Goal: Task Accomplishment & Management: Manage account settings

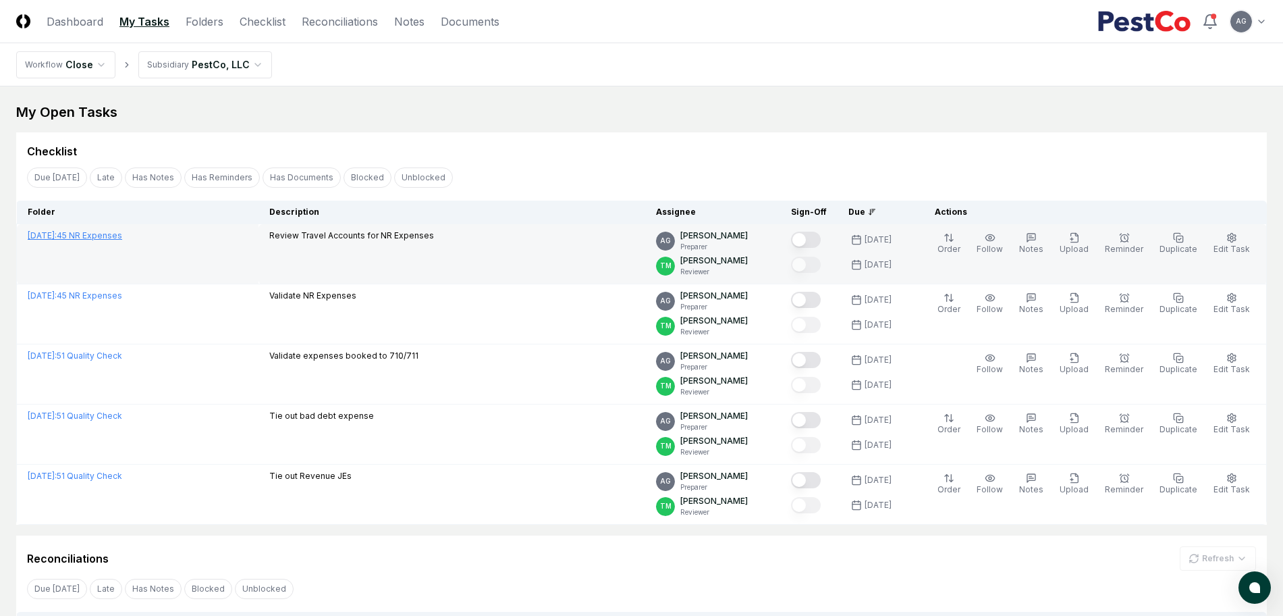
click at [57, 238] on span "[DATE] :" at bounding box center [42, 235] width 29 height 10
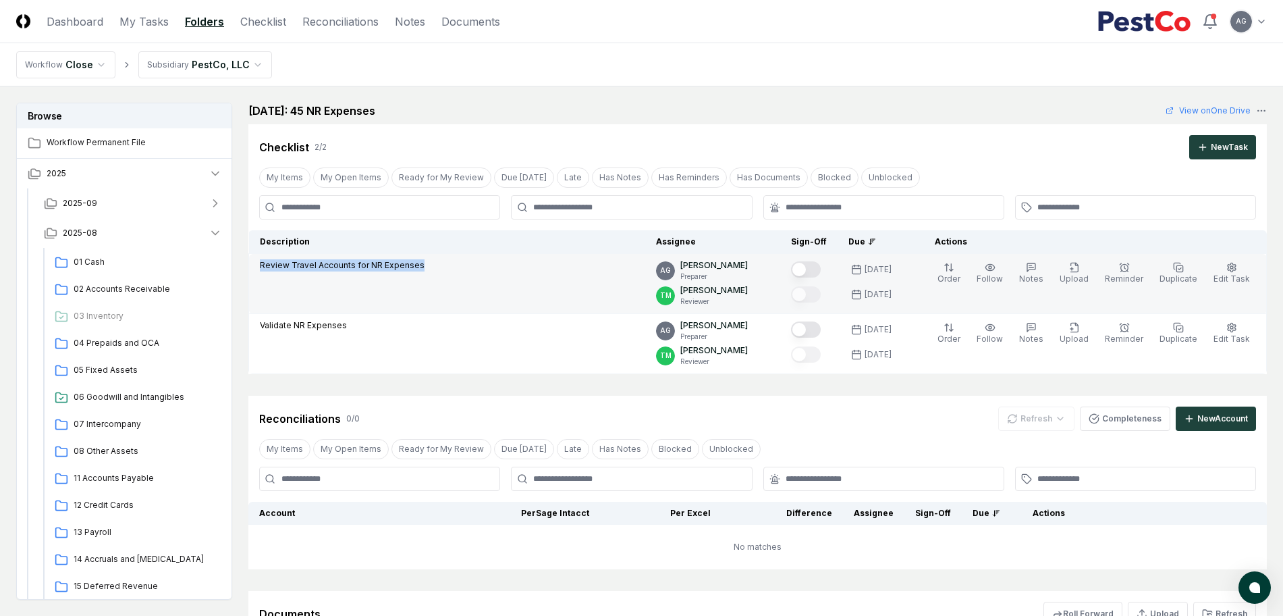
drag, startPoint x: 434, startPoint y: 259, endPoint x: 257, endPoint y: 271, distance: 177.3
click at [257, 271] on td "Review Travel Accounts for NR Expenses" at bounding box center [447, 284] width 397 height 60
copy p "Review Travel Accounts for NR Expenses"
click at [1222, 274] on span "Edit Task" at bounding box center [1232, 278] width 36 height 10
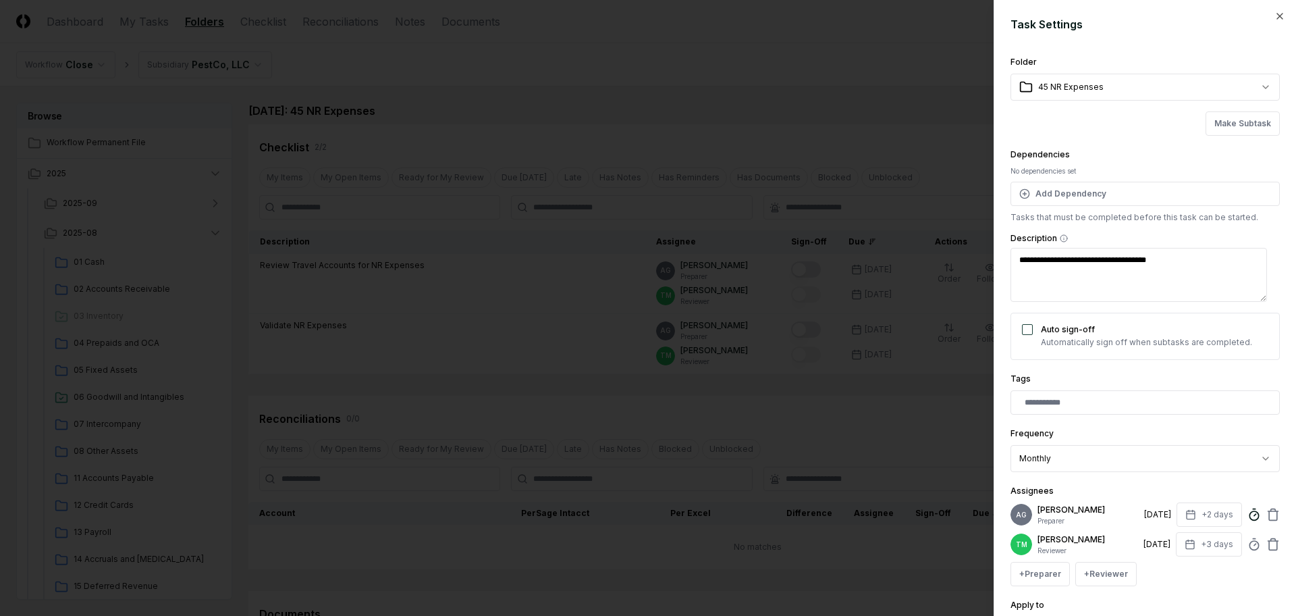
click at [1248, 521] on icon at bounding box center [1255, 515] width 14 height 14
type textarea "*"
type input "*****"
click at [1272, 429] on div "**********" at bounding box center [1145, 308] width 302 height 616
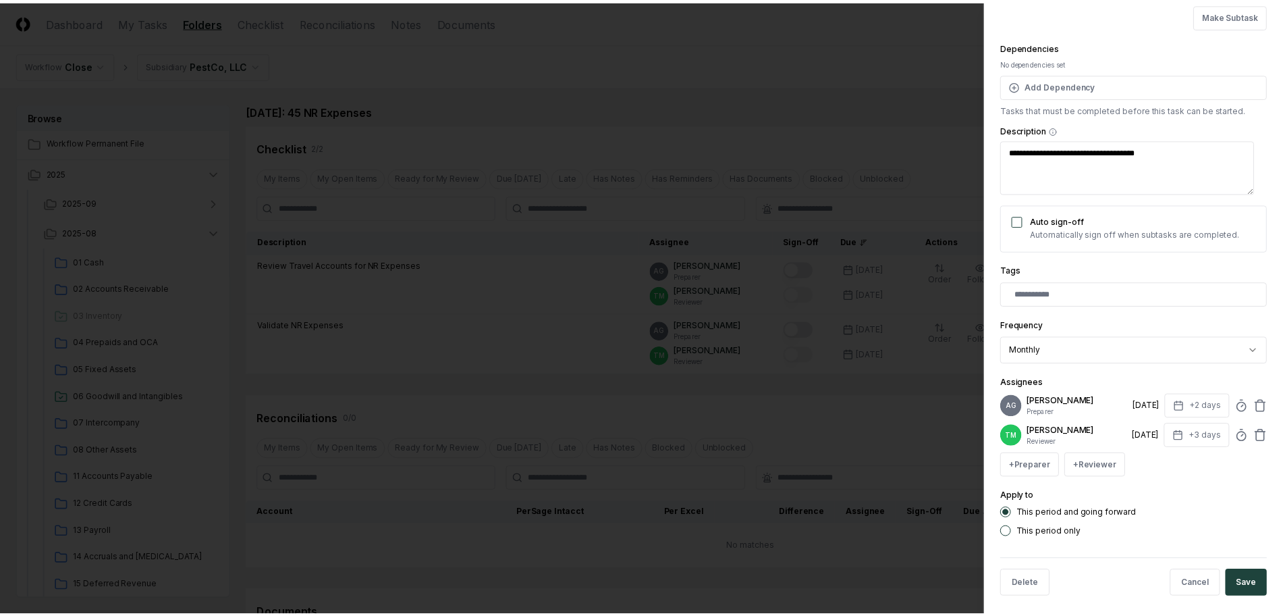
scroll to position [138, 0]
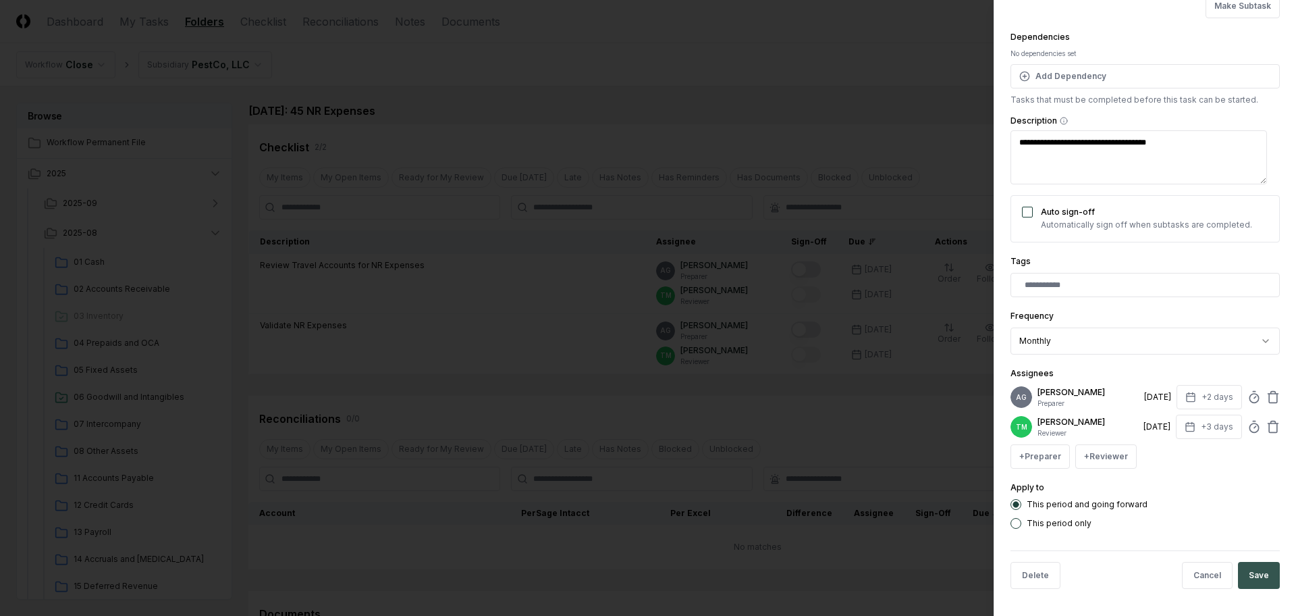
click at [1246, 573] on button "Save" at bounding box center [1259, 575] width 42 height 27
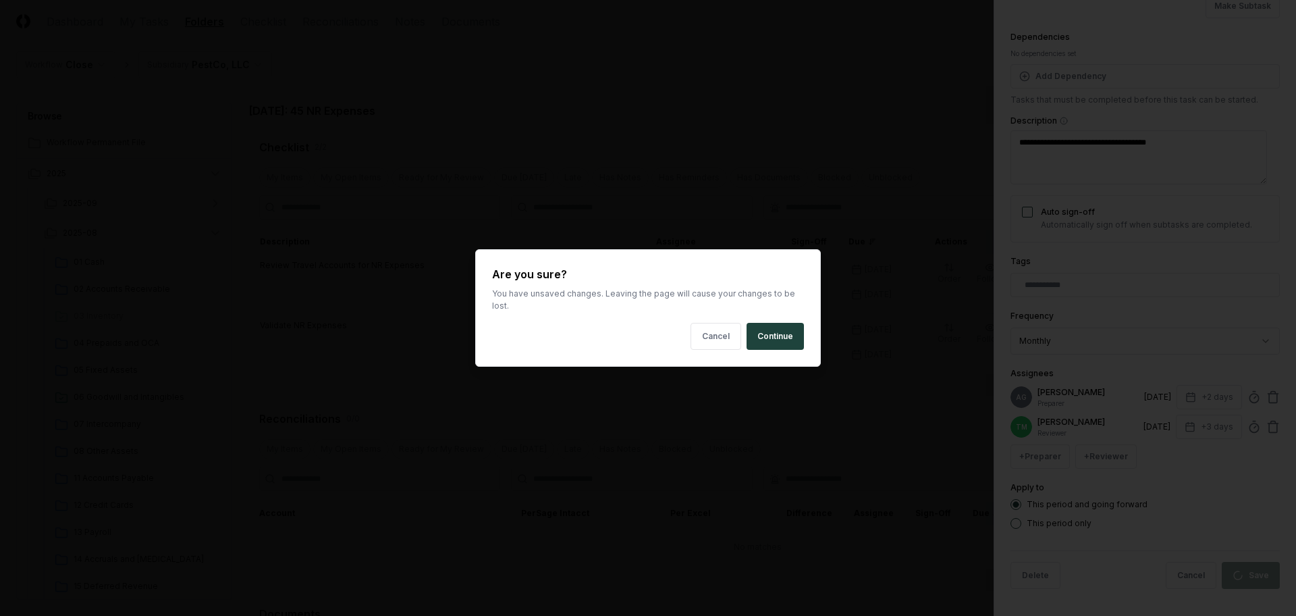
click at [830, 394] on body "CloseCore Dashboard My Tasks Folders Checklist Reconciliations Notes Documents …" at bounding box center [641, 396] width 1283 height 793
type textarea "*"
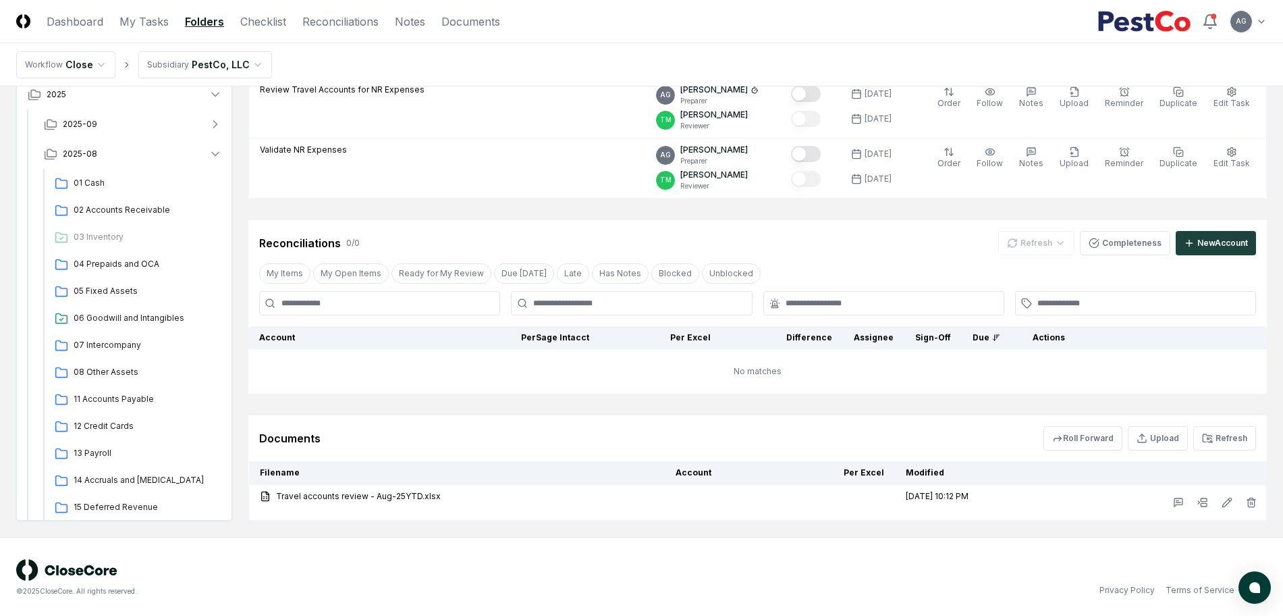
scroll to position [178, 0]
click at [1248, 437] on button "Refresh" at bounding box center [1225, 436] width 63 height 24
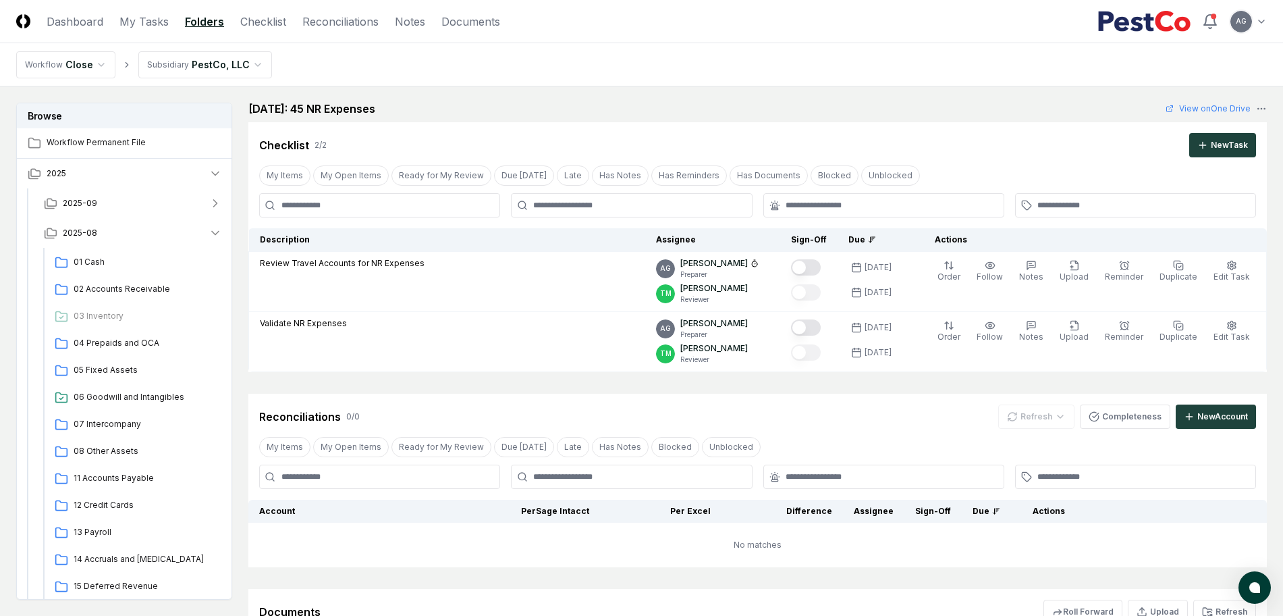
scroll to position [0, 0]
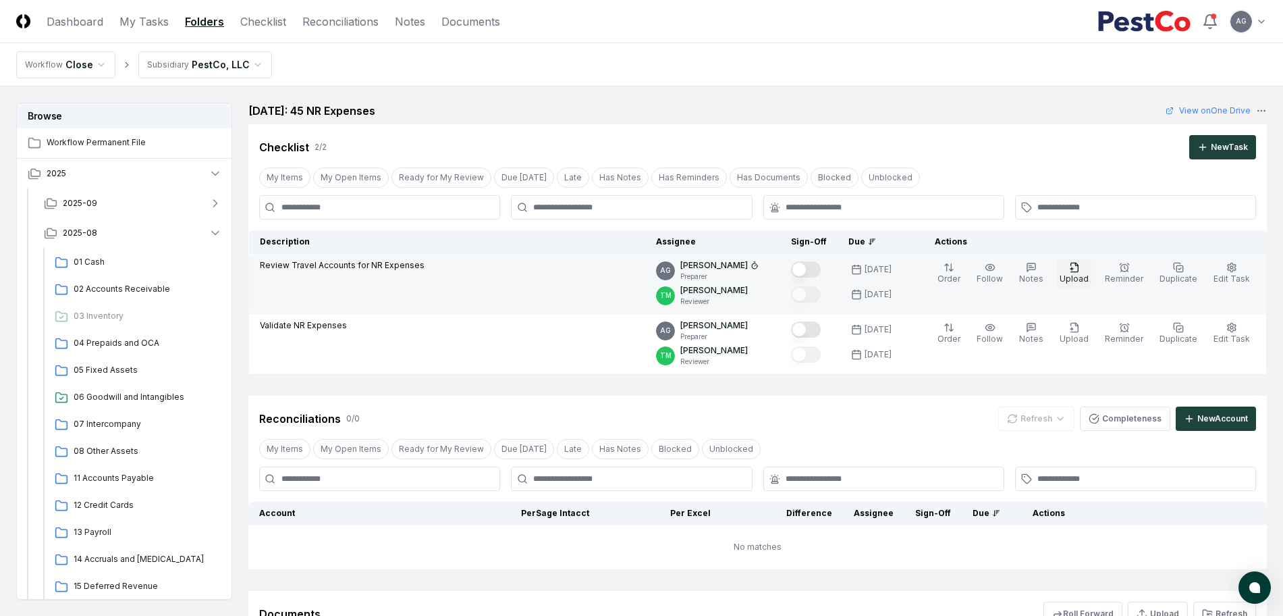
click at [1089, 277] on span "Upload" at bounding box center [1074, 278] width 29 height 10
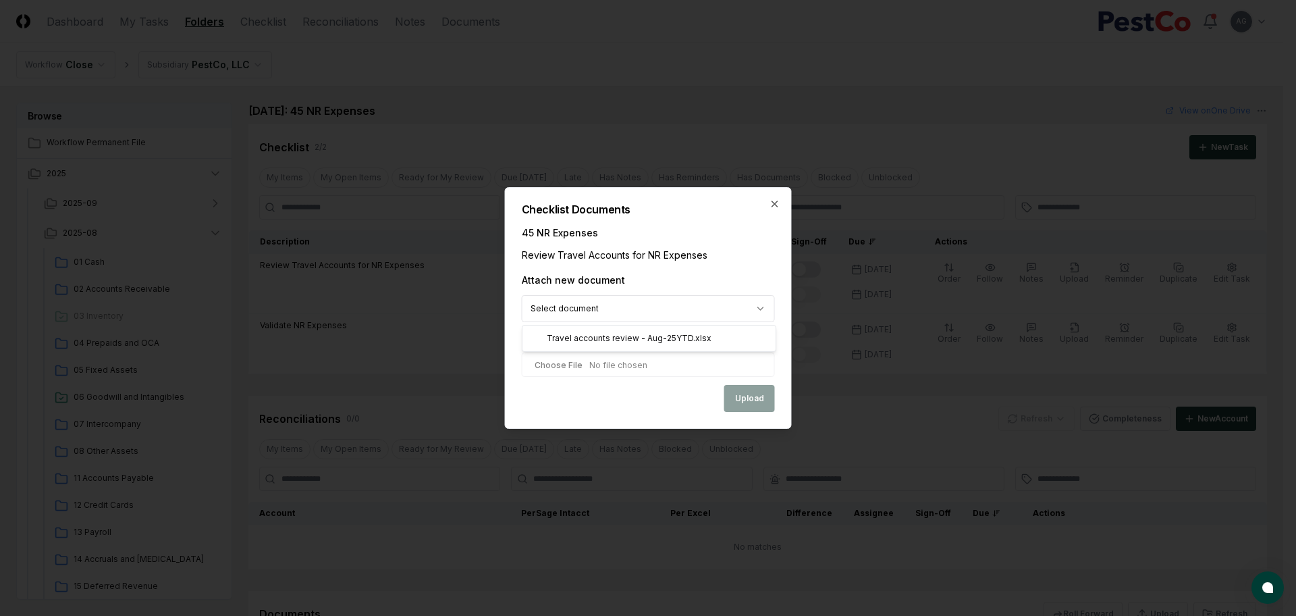
click at [683, 310] on body "CloseCore Dashboard My Tasks Folders Checklist Reconciliations Notes Documents …" at bounding box center [641, 396] width 1283 height 793
select select "**********"
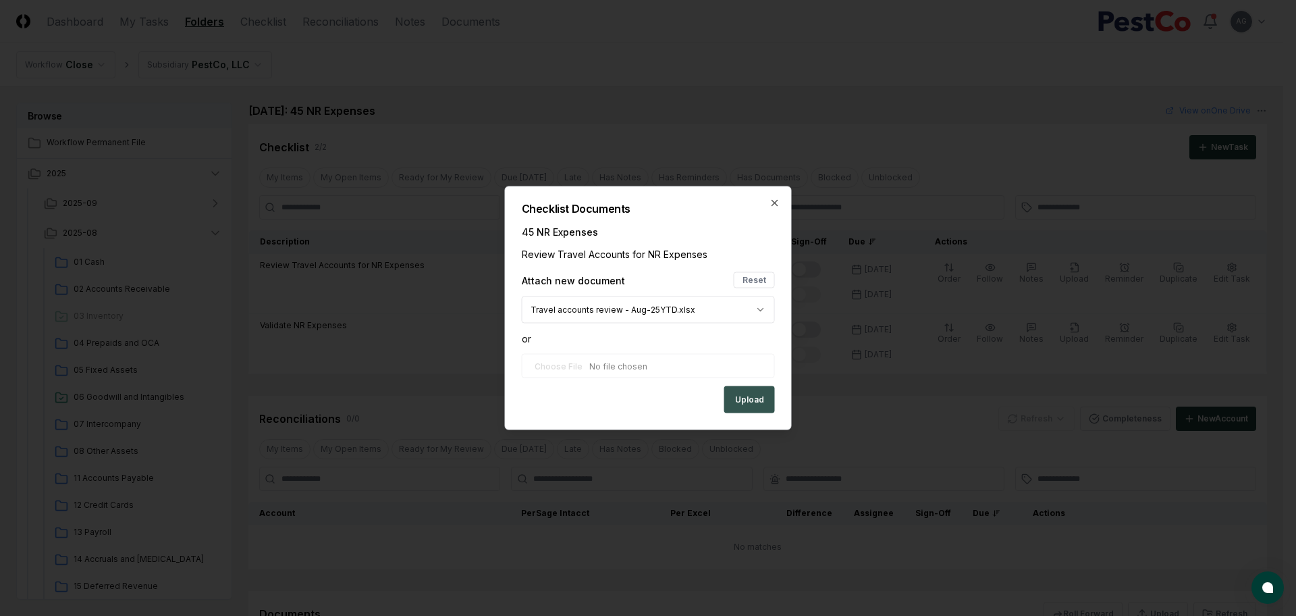
click at [742, 404] on button "Upload" at bounding box center [749, 399] width 51 height 27
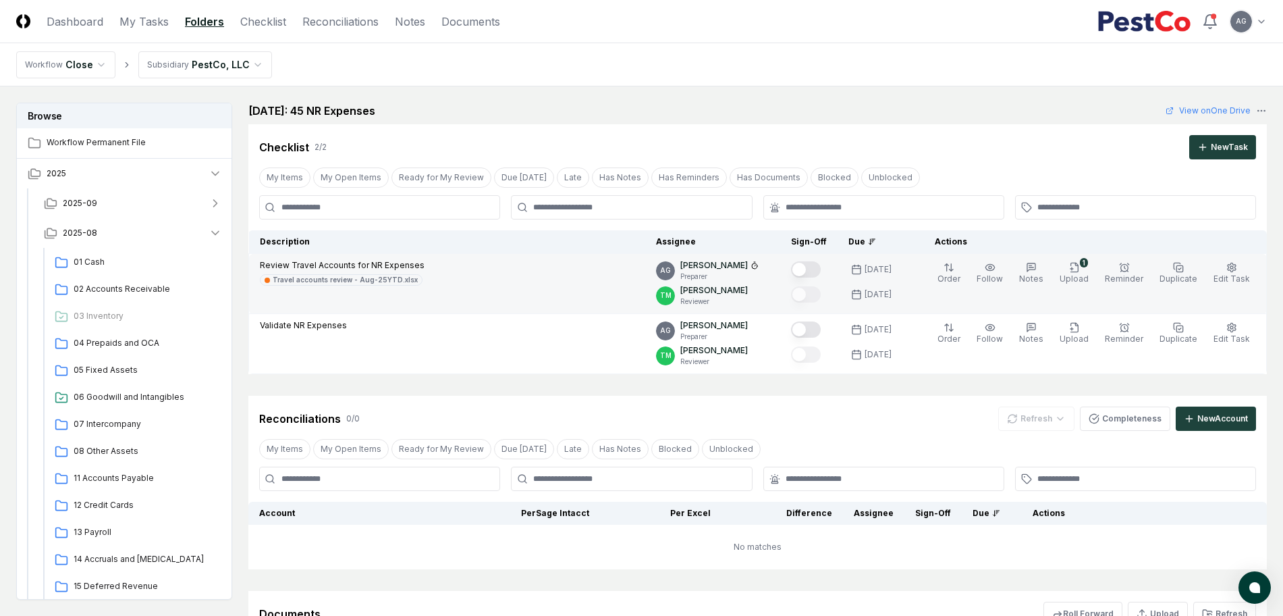
click at [821, 268] on button "Mark complete" at bounding box center [806, 269] width 30 height 16
click at [797, 386] on div "Cancel Reassign [DATE]: 45 NR Expenses View on One Drive Checklist 2 / 2 New Ta…" at bounding box center [757, 399] width 1019 height 593
click at [834, 106] on div "[DATE]: 45 NR Expenses View on One Drive" at bounding box center [757, 111] width 1019 height 16
click at [749, 76] on nav "Workflow Close Subsidiary PestCo, LLC" at bounding box center [641, 64] width 1283 height 43
click at [669, 84] on nav "Workflow Close Subsidiary PestCo, LLC" at bounding box center [641, 64] width 1283 height 43
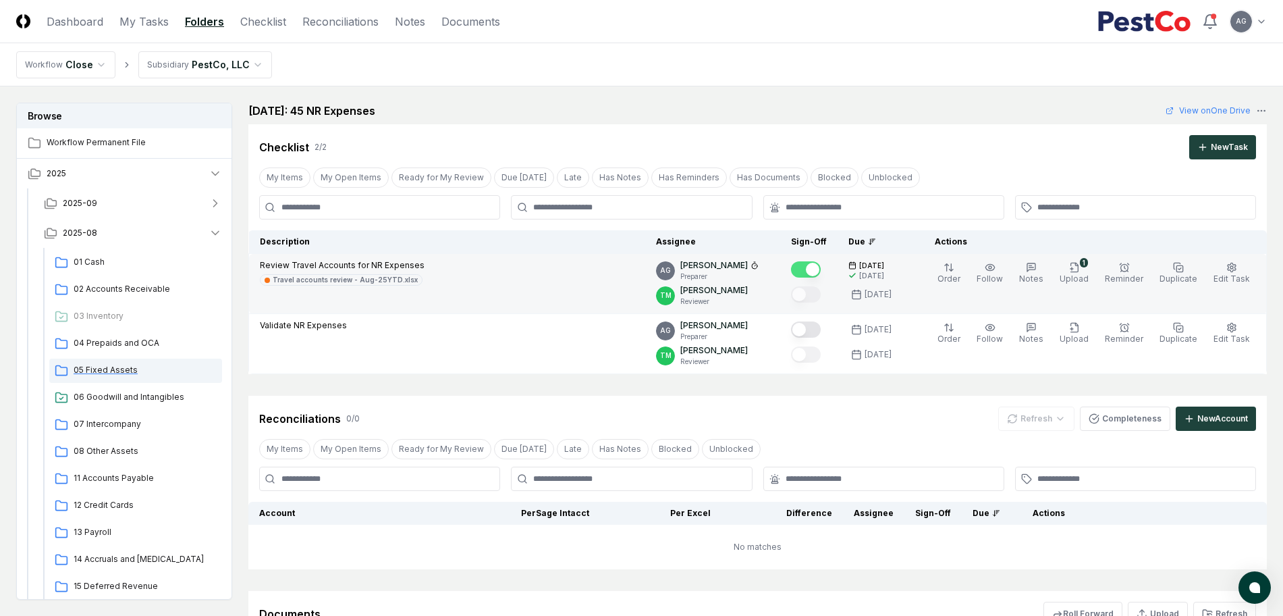
click at [112, 369] on span "05 Fixed Assets" at bounding box center [145, 370] width 143 height 12
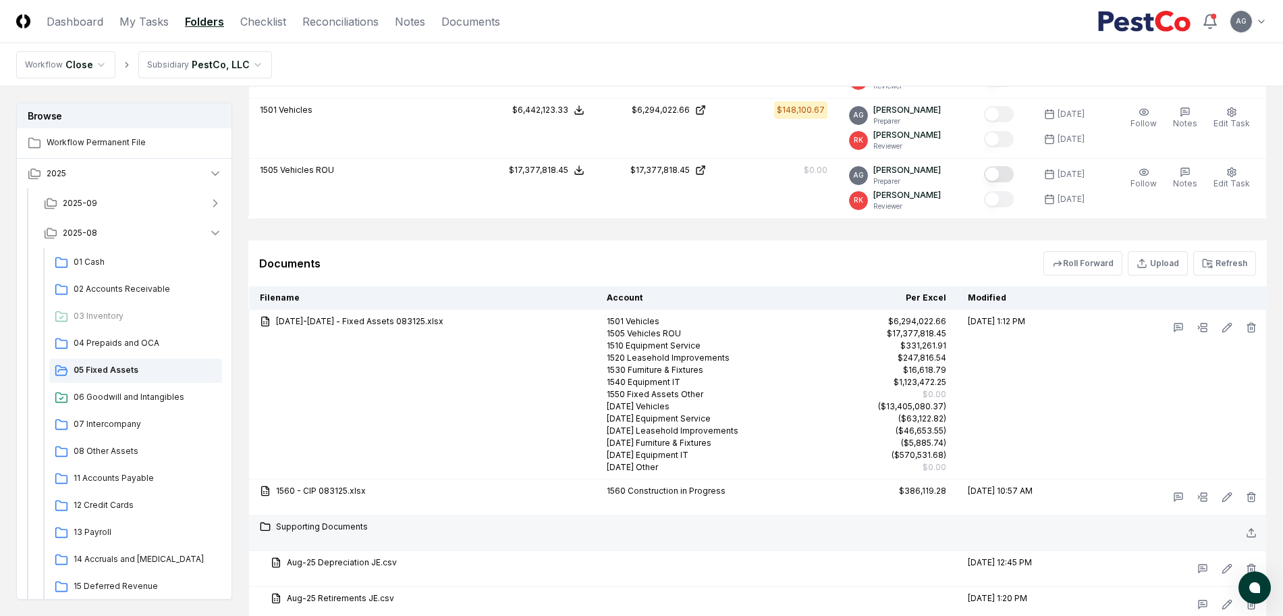
scroll to position [1312, 0]
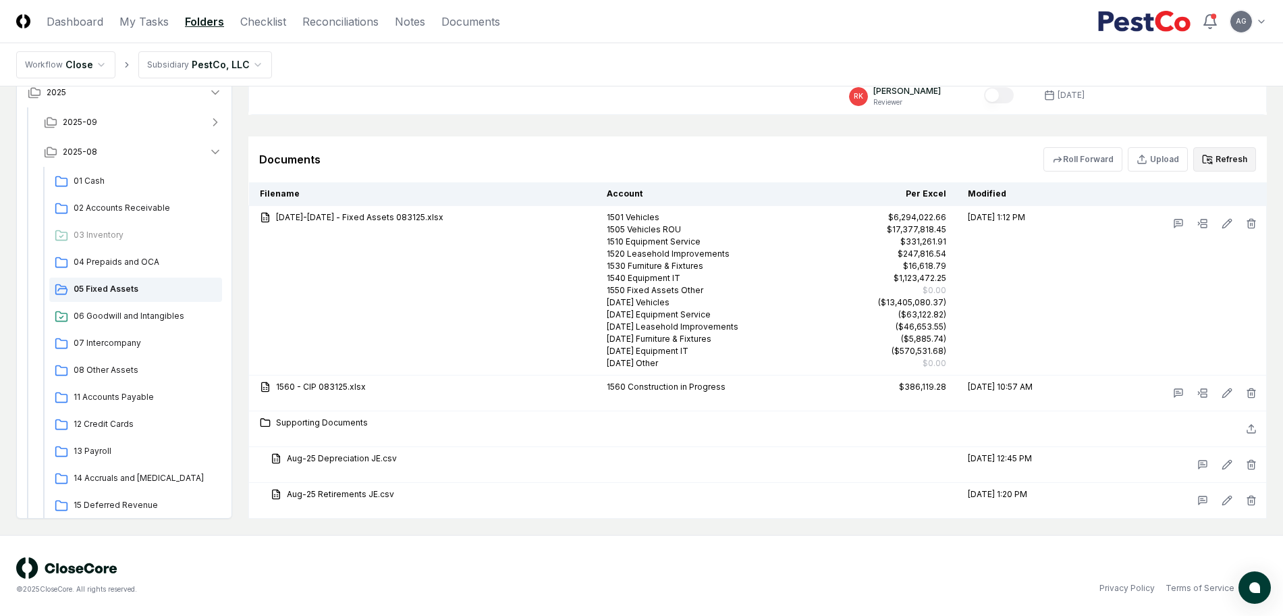
click at [1235, 164] on button "Refresh" at bounding box center [1225, 159] width 63 height 24
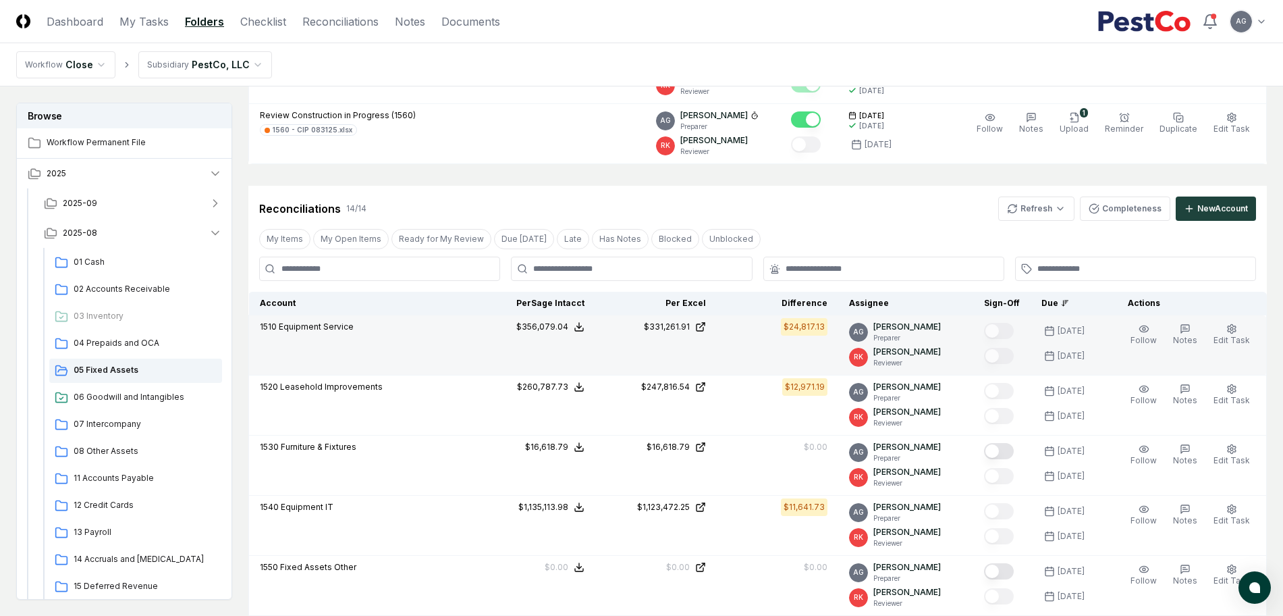
scroll to position [215, 0]
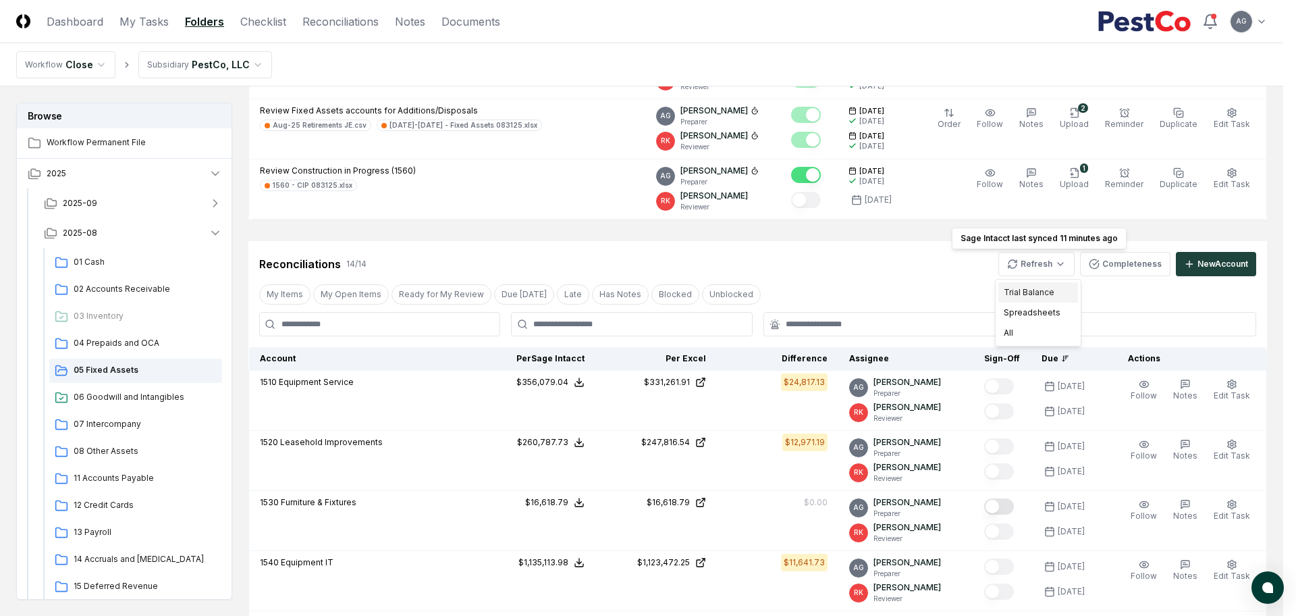
click at [1044, 293] on div "Trial Balance" at bounding box center [1038, 292] width 80 height 20
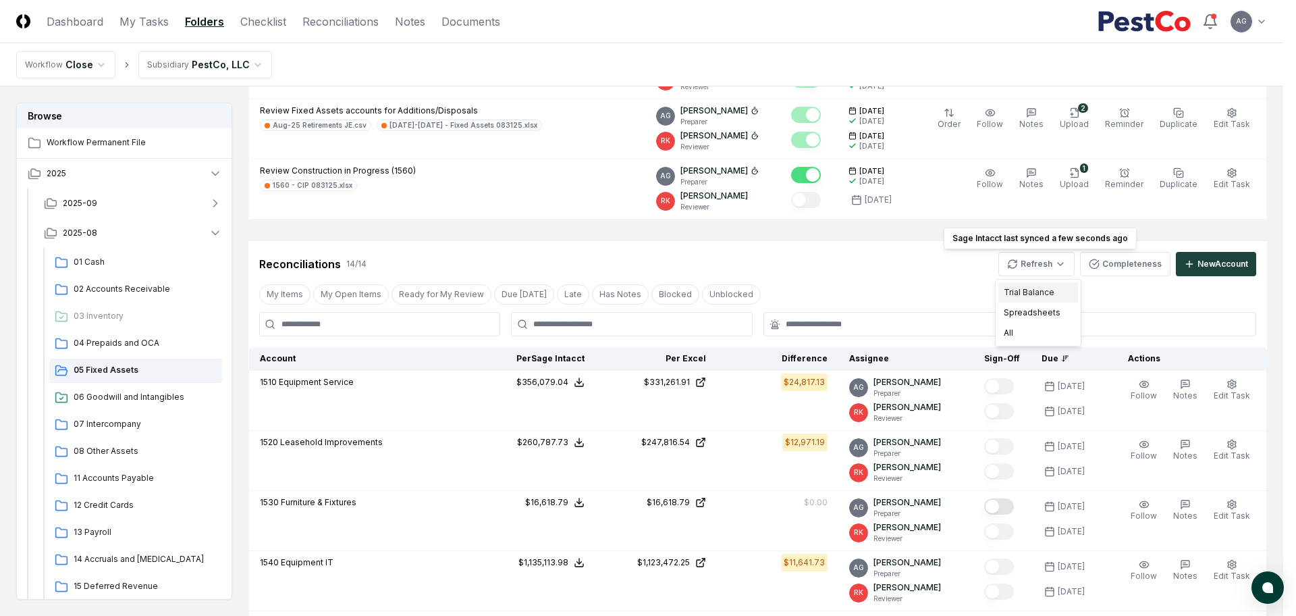
click at [1023, 290] on div "Trial Balance" at bounding box center [1038, 292] width 80 height 20
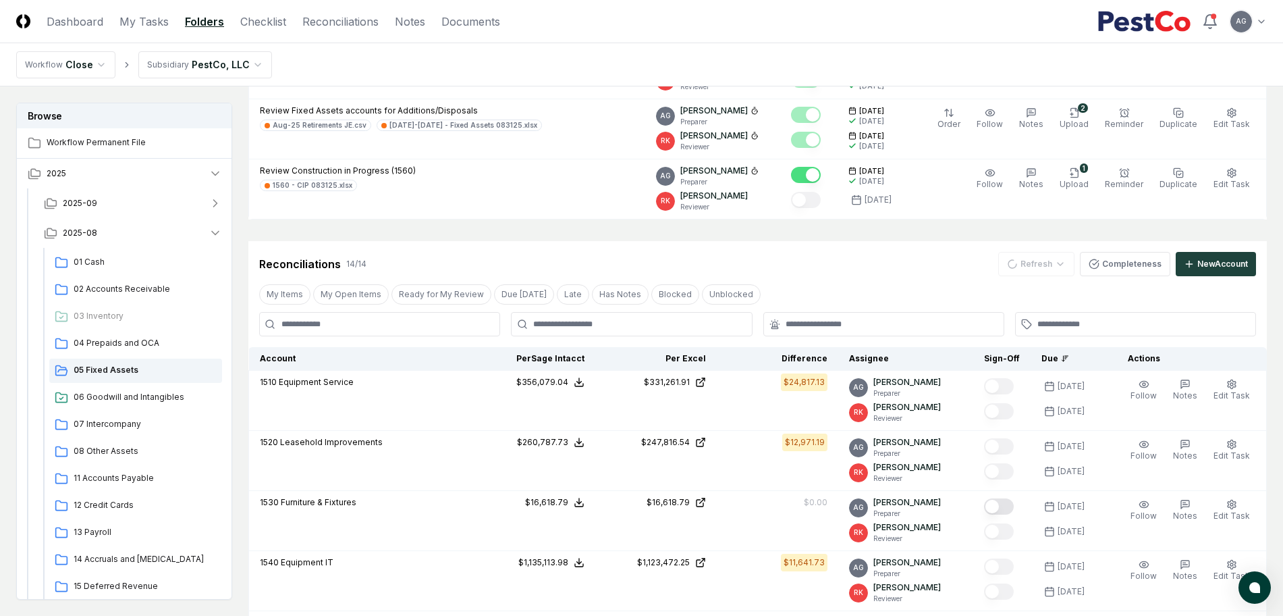
click at [862, 274] on div "Reconciliations 14 / 14 Refresh Completeness New Account" at bounding box center [757, 264] width 997 height 24
click at [843, 263] on div "Reconciliations 14 / 14 Refresh Completeness New Account" at bounding box center [757, 264] width 997 height 24
